Goal: Find specific page/section: Find specific page/section

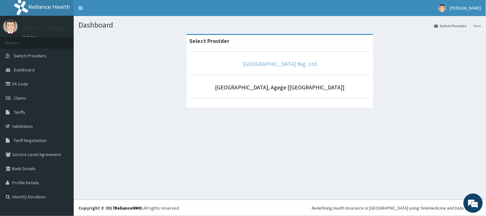
click at [272, 64] on link "[GEOGRAPHIC_DATA] Nig. Ltd" at bounding box center [280, 63] width 74 height 7
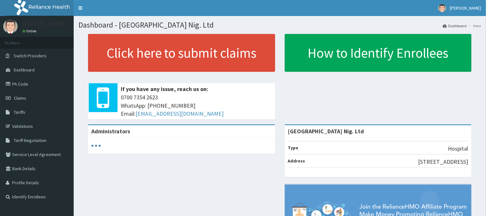
click at [24, 86] on link "PA Code" at bounding box center [37, 84] width 74 height 14
